Goal: Task Accomplishment & Management: Use online tool/utility

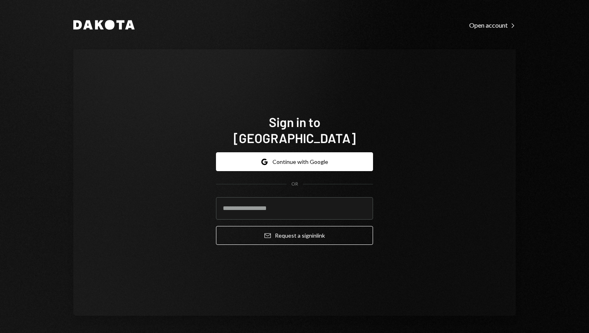
type input "**********"
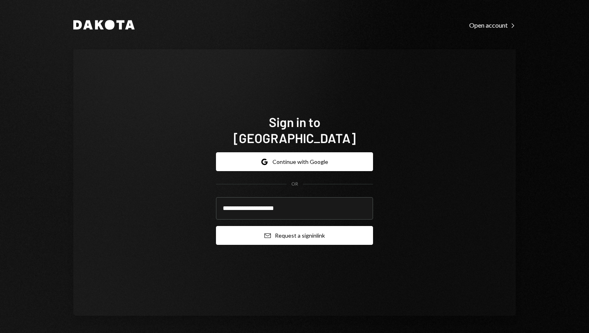
click at [239, 230] on button "Email Request a sign in link" at bounding box center [294, 235] width 157 height 19
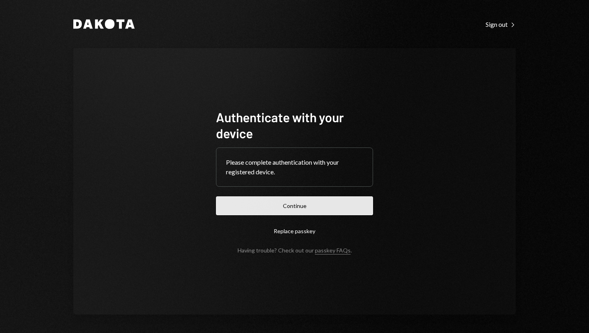
click at [250, 205] on button "Continue" at bounding box center [294, 205] width 157 height 19
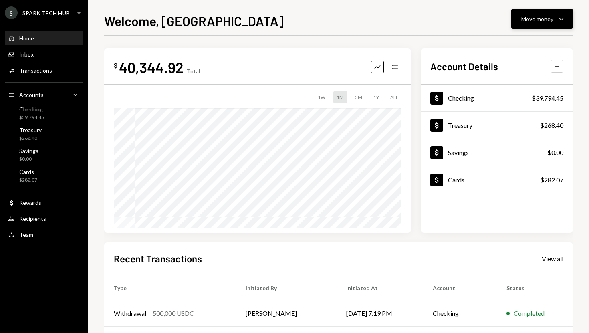
click at [521, 22] on button "Move money Caret Down" at bounding box center [542, 19] width 62 height 20
click at [514, 38] on div "Withdraw Send" at bounding box center [530, 43] width 80 height 18
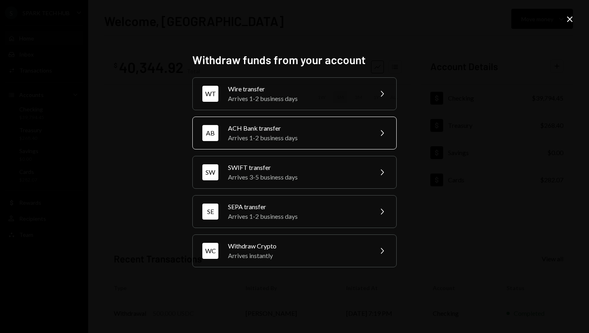
click at [291, 135] on div "Arrives 1-2 business days" at bounding box center [297, 138] width 139 height 10
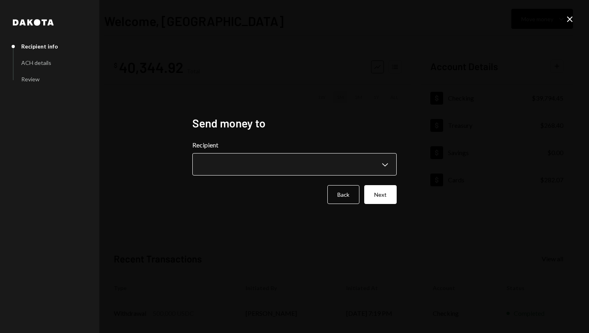
click at [385, 162] on body "**********" at bounding box center [294, 166] width 589 height 333
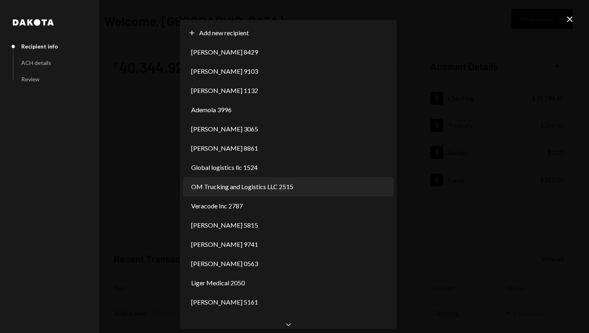
select select "**********"
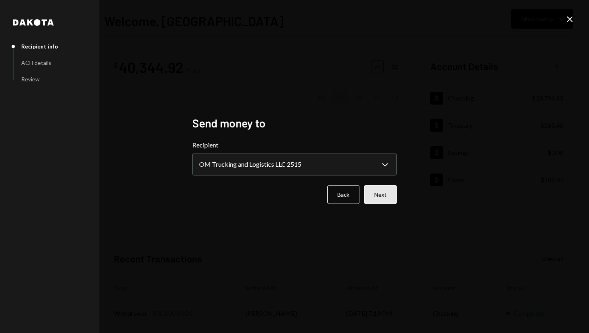
click at [389, 194] on button "Next" at bounding box center [380, 194] width 32 height 19
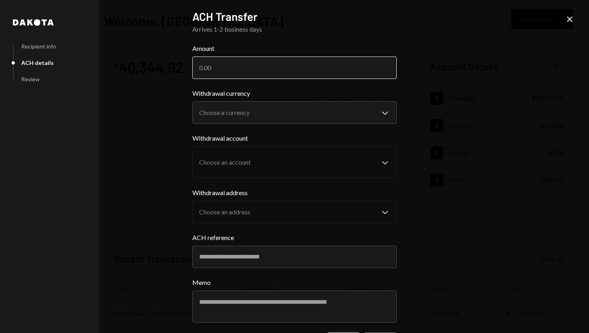
click at [305, 72] on input "Amount" at bounding box center [294, 67] width 204 height 22
type input "19900"
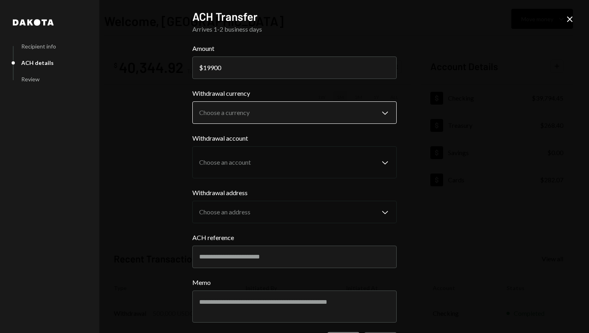
click at [261, 108] on body "S SPARK TECH HUB Caret Down Home Home Inbox Inbox Activities Transactions Accou…" at bounding box center [294, 166] width 589 height 333
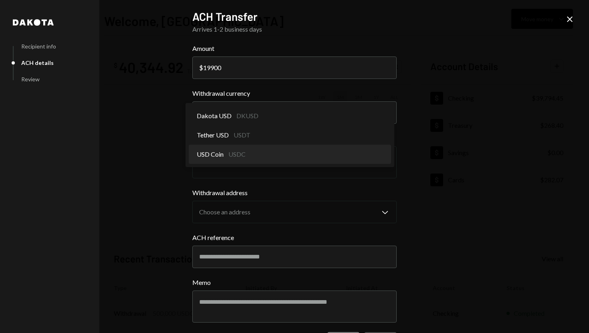
select select "****"
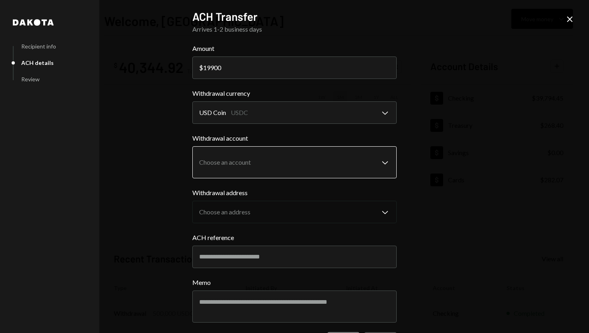
click at [307, 156] on body "S SPARK TECH HUB Caret Down Home Home Inbox Inbox Activities Transactions Accou…" at bounding box center [294, 166] width 589 height 333
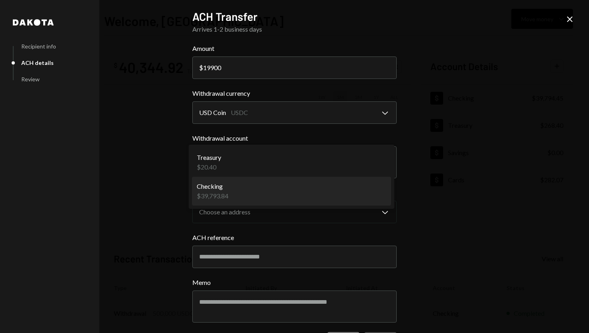
select select "**********"
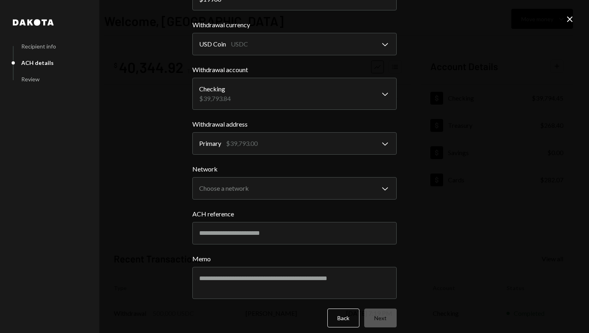
scroll to position [69, 0]
click at [320, 184] on body "S SPARK TECH HUB Caret Down Home Home Inbox Inbox Activities Transactions Accou…" at bounding box center [294, 166] width 589 height 333
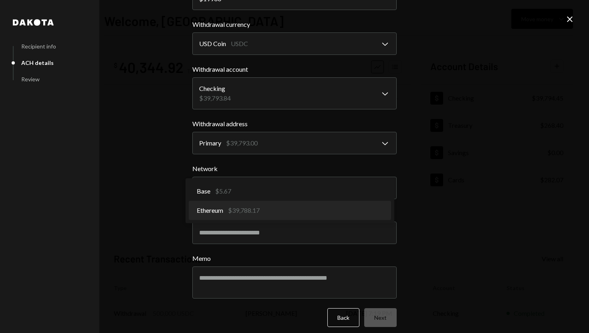
select select "**********"
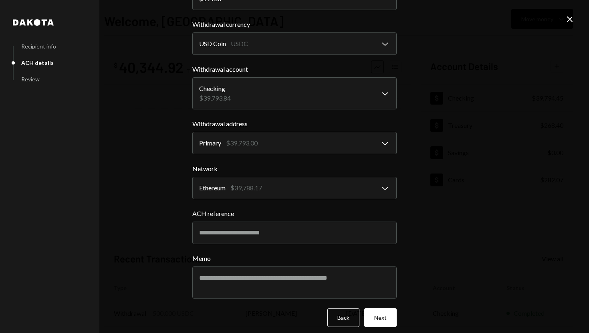
scroll to position [75, 0]
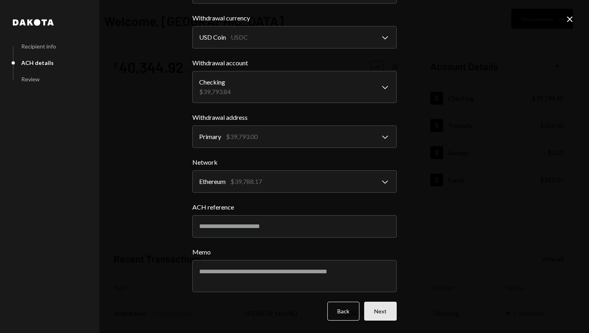
click at [372, 311] on button "Next" at bounding box center [380, 311] width 32 height 19
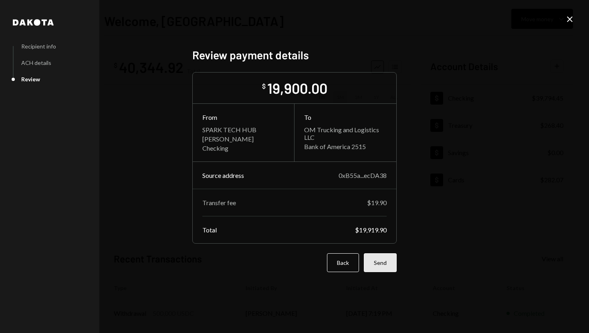
click at [379, 255] on button "Send" at bounding box center [380, 262] width 33 height 19
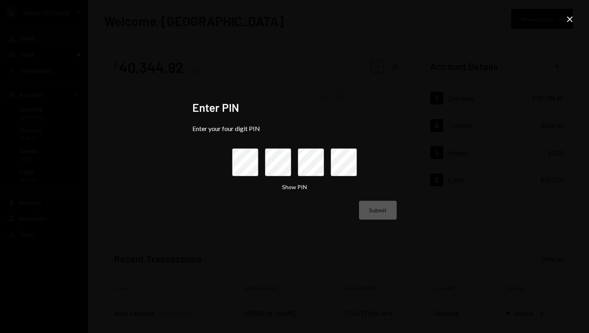
click at [567, 18] on icon "Close" at bounding box center [570, 19] width 10 height 10
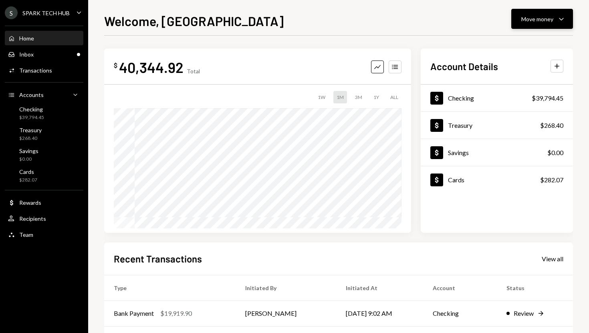
click at [514, 27] on button "Move money Caret Down" at bounding box center [542, 19] width 62 height 20
click at [513, 44] on div "Send" at bounding box center [535, 43] width 58 height 8
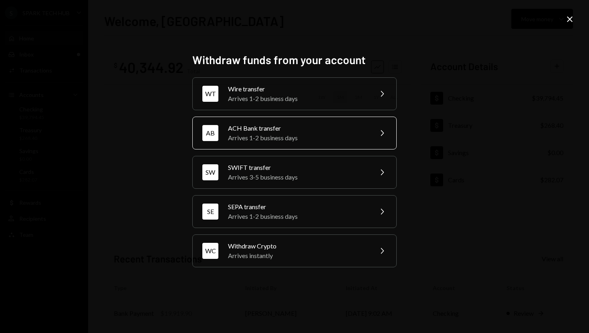
click at [341, 139] on div "Arrives 1-2 business days" at bounding box center [297, 138] width 139 height 10
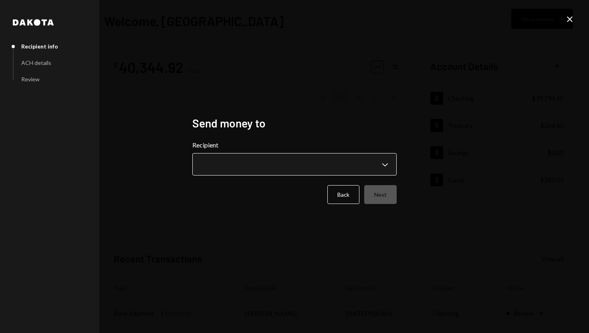
click at [378, 161] on body "**********" at bounding box center [294, 166] width 589 height 333
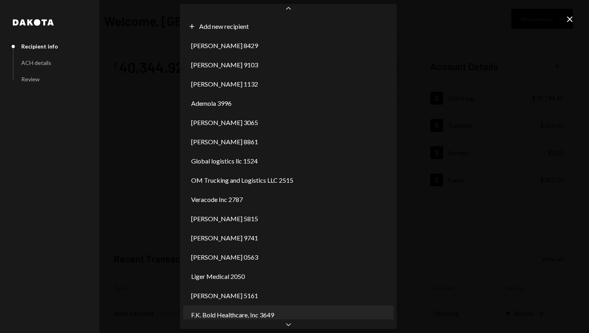
scroll to position [3, 0]
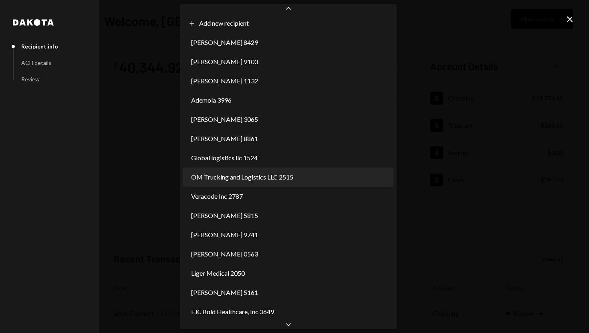
select select "**********"
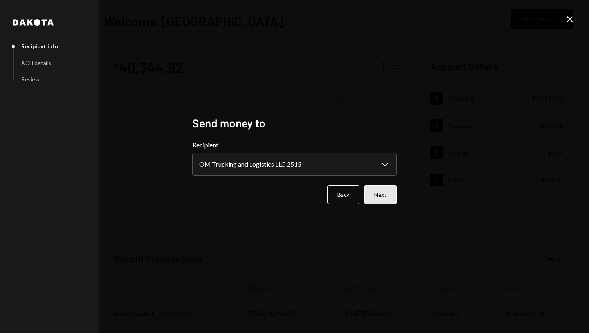
click at [380, 189] on button "Next" at bounding box center [380, 194] width 32 height 19
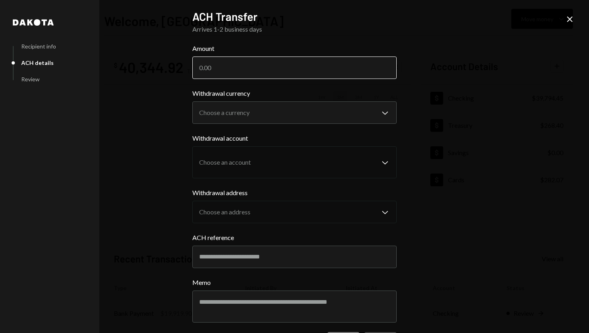
click at [306, 65] on input "Amount" at bounding box center [294, 67] width 204 height 22
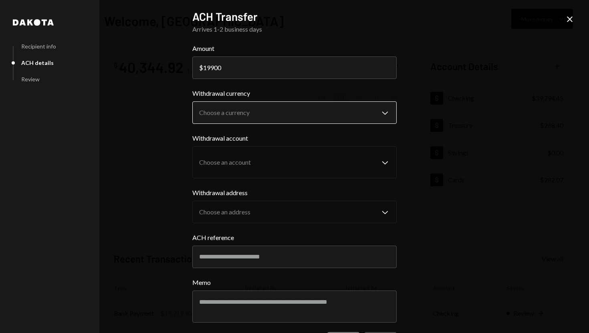
type input "19900"
click at [319, 104] on body "S SPARK TECH HUB Caret Down Home Home Inbox Inbox Activities Transactions Accou…" at bounding box center [294, 166] width 589 height 333
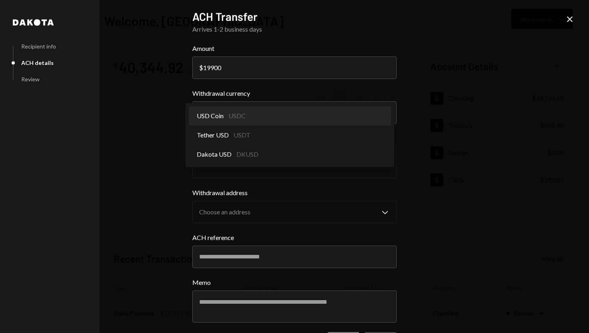
select select "****"
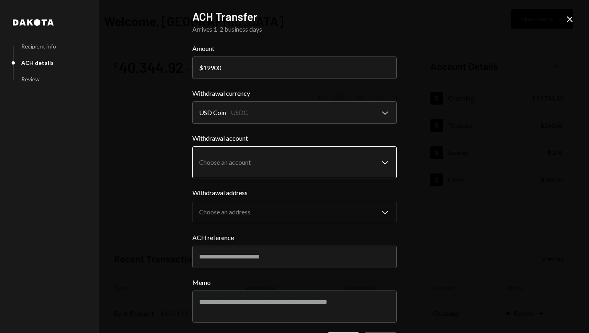
click at [327, 159] on body "S SPARK TECH HUB Caret Down Home Home Inbox Inbox Activities Transactions Accou…" at bounding box center [294, 166] width 589 height 333
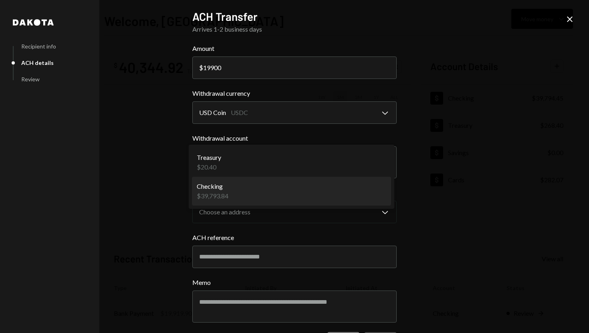
select select "**********"
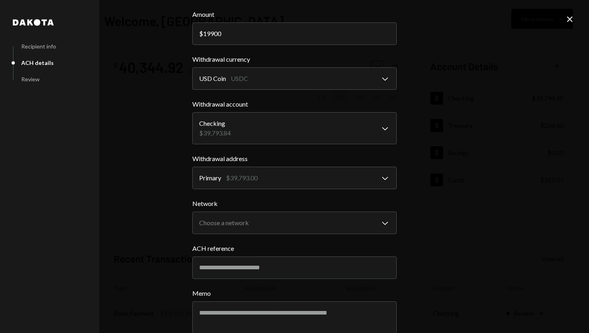
scroll to position [44, 0]
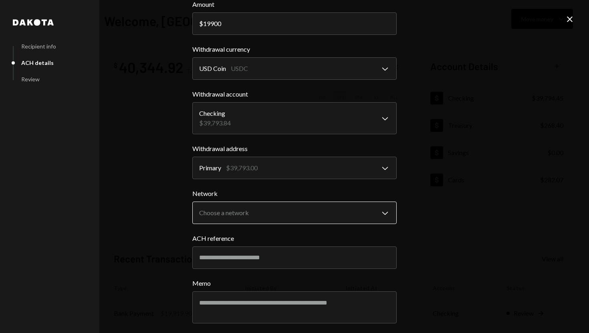
click at [369, 212] on body "S SPARK TECH HUB Caret Down Home Home Inbox Inbox Activities Transactions Accou…" at bounding box center [294, 166] width 589 height 333
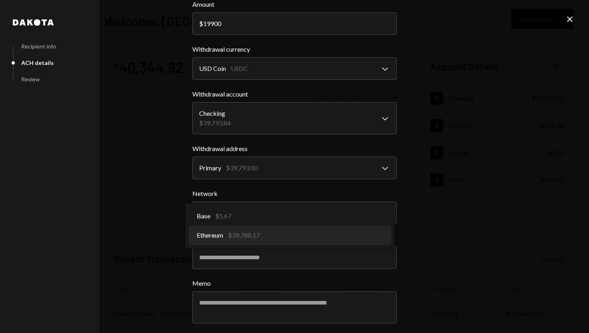
select select "**********"
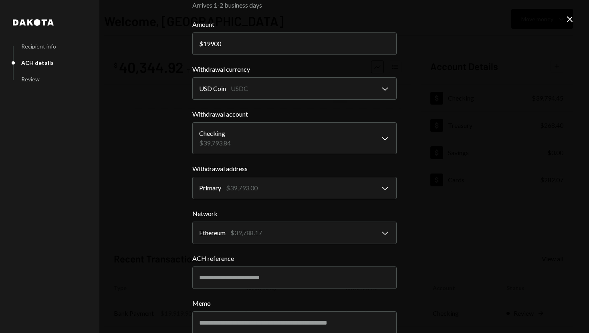
scroll to position [75, 0]
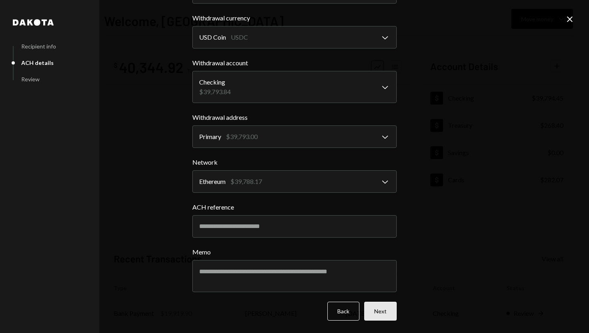
click at [372, 307] on button "Next" at bounding box center [380, 311] width 32 height 19
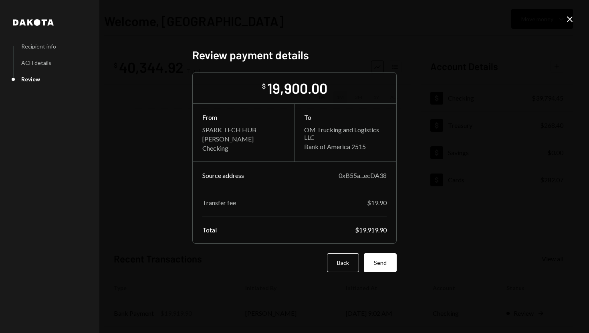
scroll to position [0, 0]
click at [386, 261] on button "Send" at bounding box center [380, 262] width 33 height 19
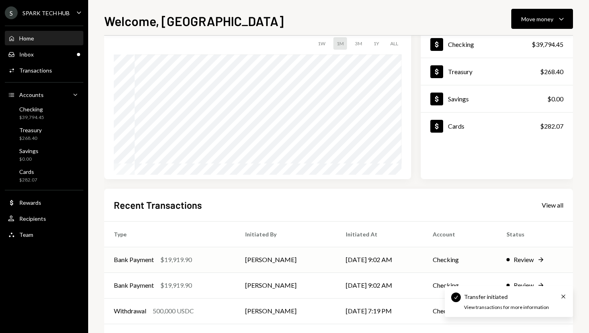
scroll to position [59, 0]
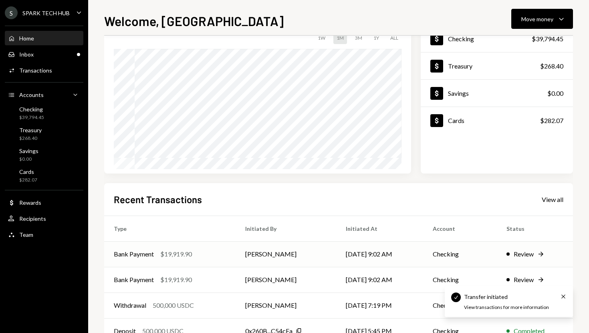
click at [249, 260] on td "[PERSON_NAME]" at bounding box center [286, 254] width 101 height 26
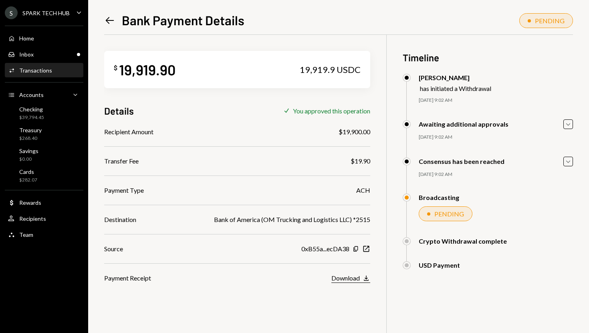
click at [340, 282] on div "Download" at bounding box center [345, 278] width 28 height 8
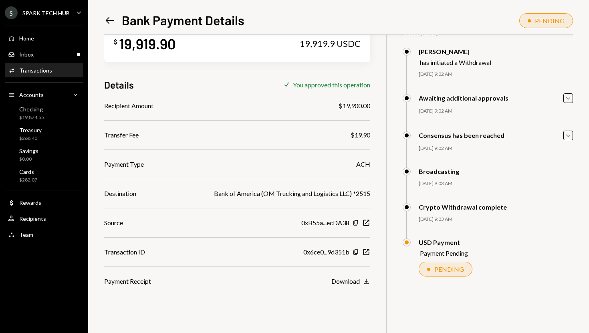
scroll to position [26, 0]
click at [50, 55] on div "Inbox Inbox" at bounding box center [44, 54] width 72 height 7
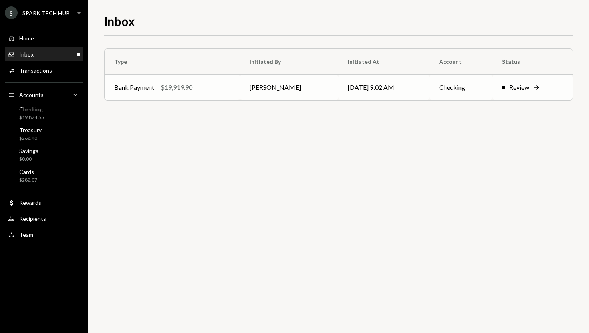
click at [321, 77] on td "[PERSON_NAME]" at bounding box center [289, 88] width 98 height 26
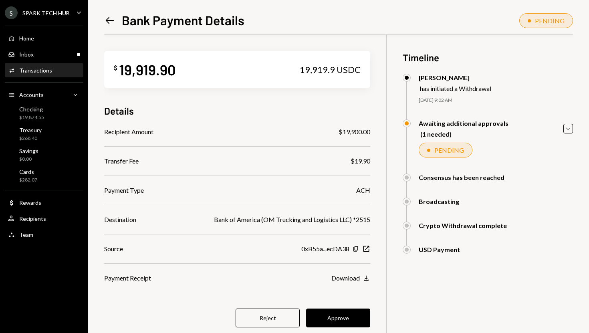
scroll to position [35, 0]
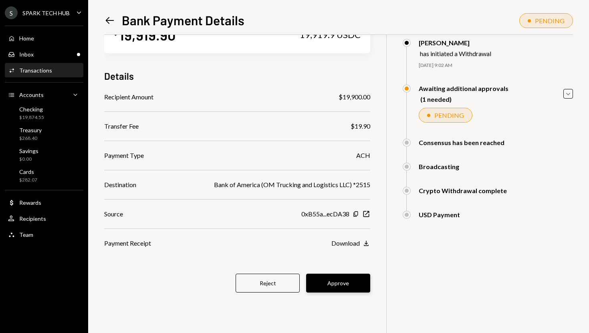
click at [339, 286] on button "Approve" at bounding box center [338, 283] width 64 height 19
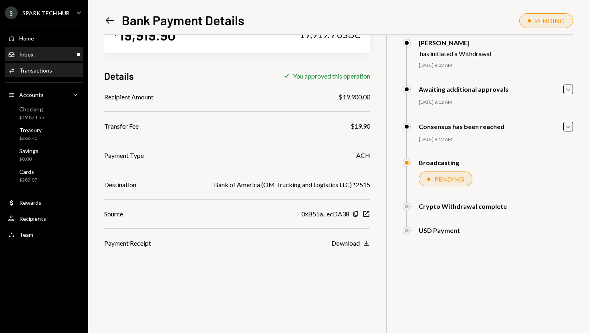
click at [31, 51] on div "Inbox" at bounding box center [26, 54] width 14 height 7
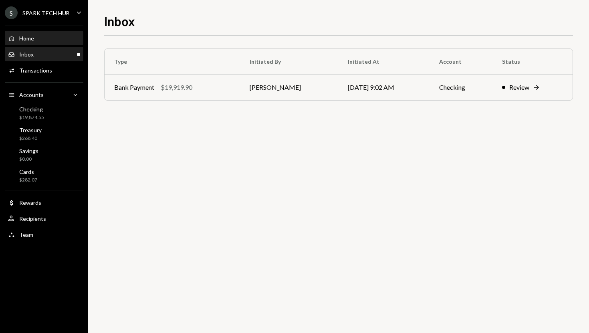
click at [50, 35] on div "Home Home" at bounding box center [44, 38] width 72 height 7
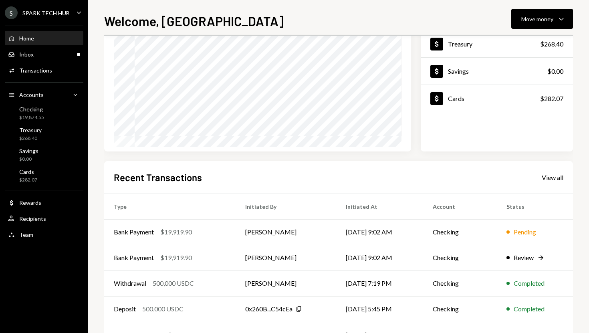
scroll to position [85, 0]
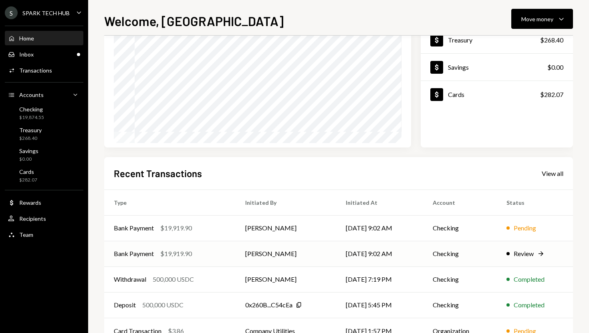
click at [470, 254] on td "Checking" at bounding box center [460, 254] width 74 height 26
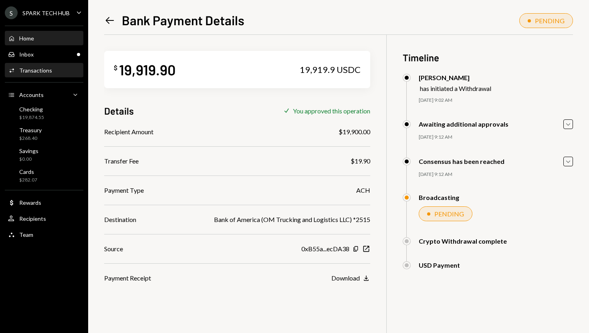
click at [40, 39] on div "Home Home" at bounding box center [44, 38] width 72 height 7
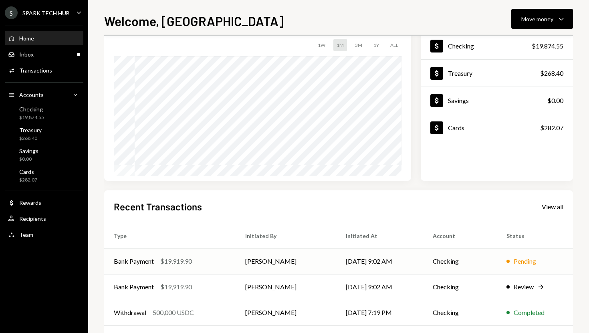
scroll to position [57, 0]
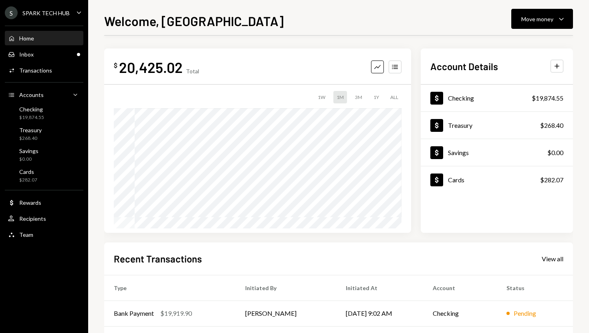
scroll to position [57, 0]
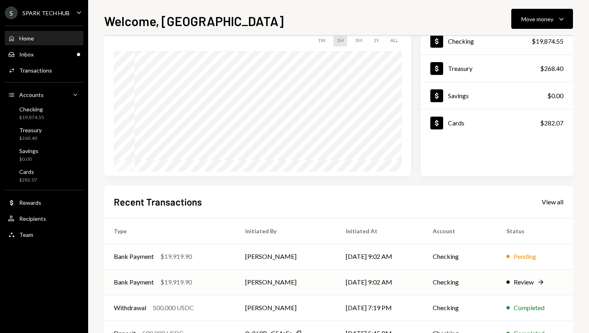
click at [222, 274] on td "Bank Payment $19,919.90" at bounding box center [169, 282] width 131 height 26
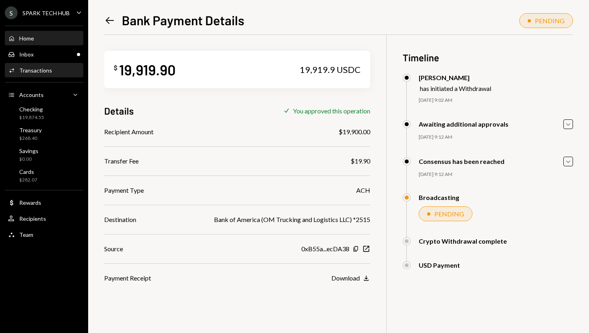
click at [61, 39] on div "Home Home" at bounding box center [44, 38] width 72 height 7
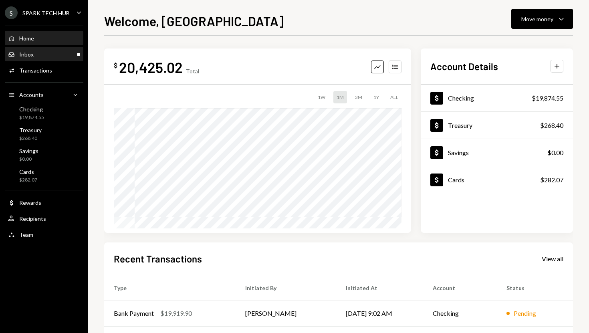
click at [55, 54] on div "Inbox Inbox" at bounding box center [44, 54] width 72 height 7
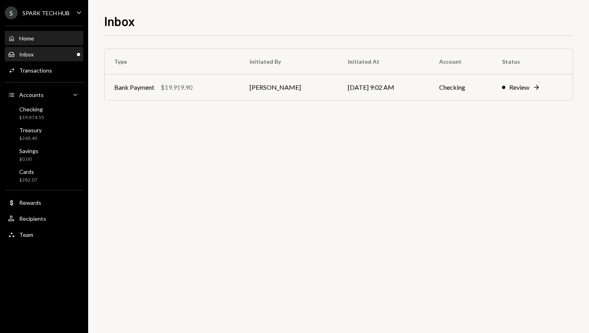
click at [57, 38] on div "Home Home" at bounding box center [44, 38] width 72 height 7
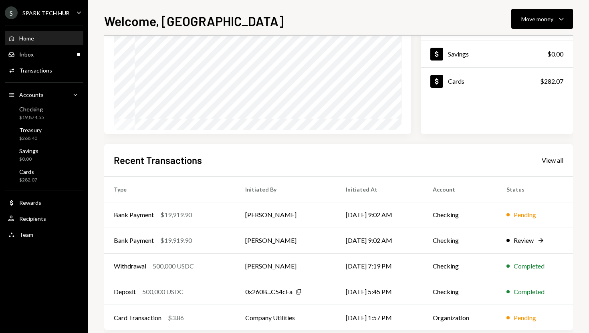
scroll to position [103, 0]
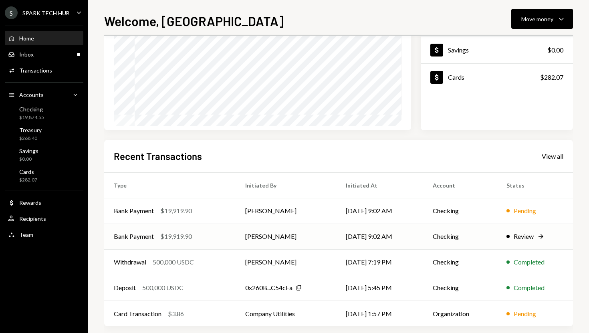
click at [496, 232] on td "Checking" at bounding box center [460, 237] width 74 height 26
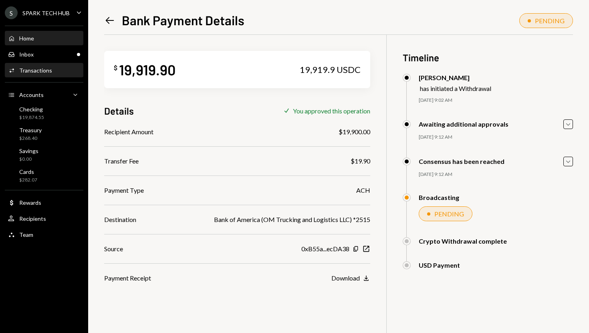
click at [57, 33] on div "Home Home" at bounding box center [44, 39] width 72 height 14
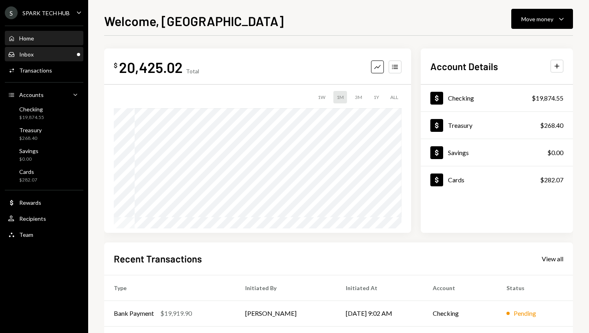
click at [69, 56] on div "Inbox Inbox" at bounding box center [44, 54] width 72 height 7
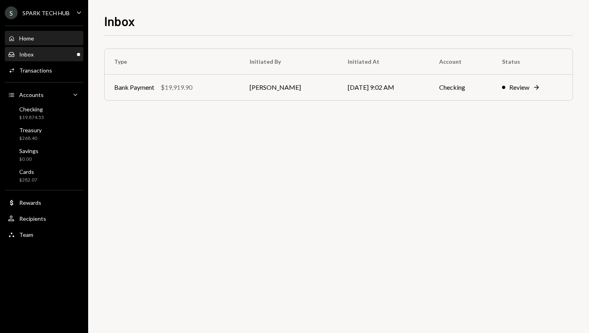
click at [61, 40] on div "Home Home" at bounding box center [44, 38] width 72 height 7
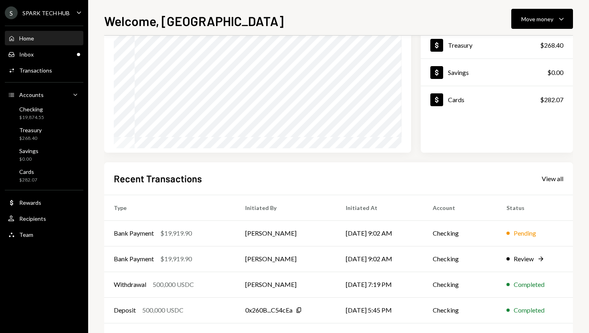
scroll to position [87, 0]
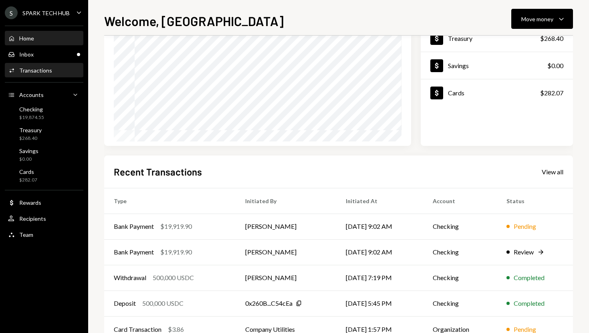
click at [48, 64] on div "Activities Transactions" at bounding box center [44, 71] width 72 height 14
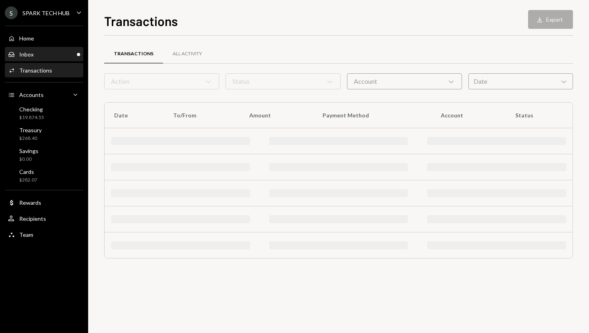
click at [47, 57] on div "Inbox Inbox" at bounding box center [44, 54] width 72 height 7
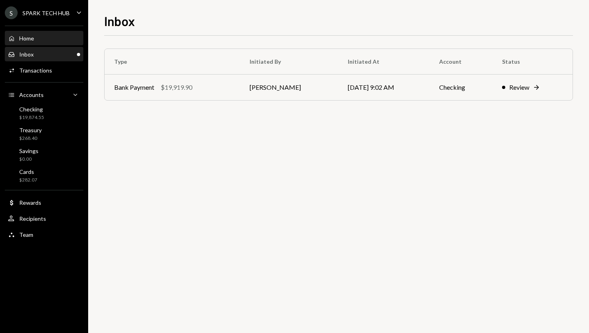
click at [45, 41] on div "Home Home" at bounding box center [44, 38] width 72 height 7
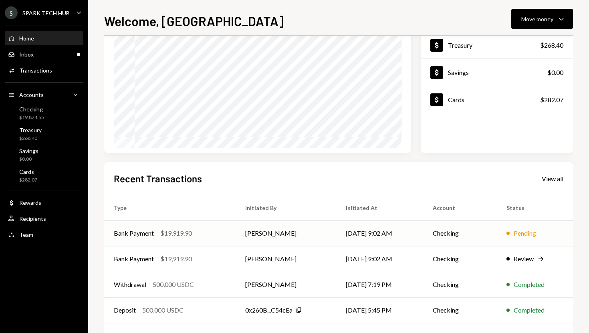
scroll to position [81, 0]
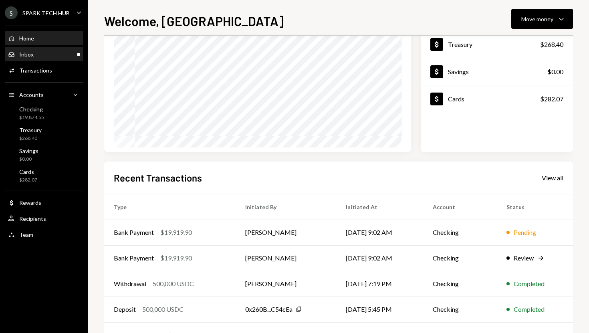
click at [52, 54] on div "Inbox Inbox" at bounding box center [44, 54] width 72 height 7
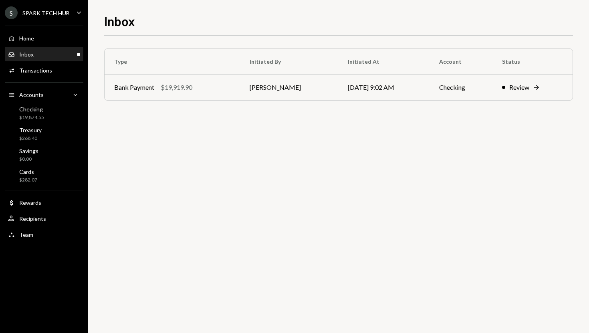
click at [143, 81] on td "Bank Payment $19,919.90" at bounding box center [172, 88] width 135 height 26
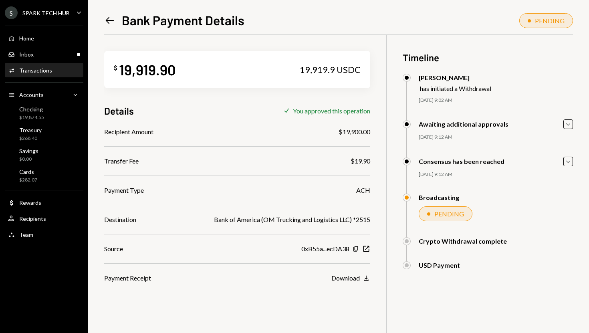
click at [72, 46] on div "Home Home Inbox Inbox Activities Transactions Accounts Accounts Caret Down Chec…" at bounding box center [44, 132] width 88 height 222
click at [59, 40] on div "Home Home" at bounding box center [44, 38] width 72 height 7
